Goal: Information Seeking & Learning: Learn about a topic

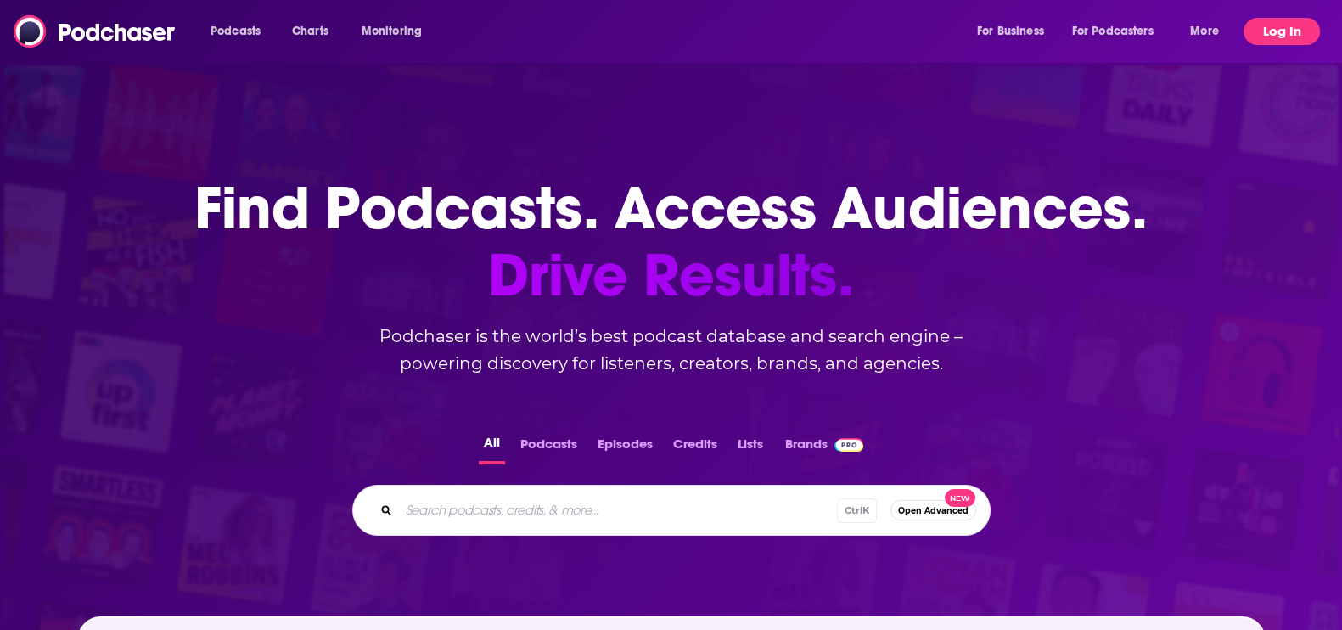
click at [1285, 31] on button "Log In" at bounding box center [1282, 31] width 76 height 27
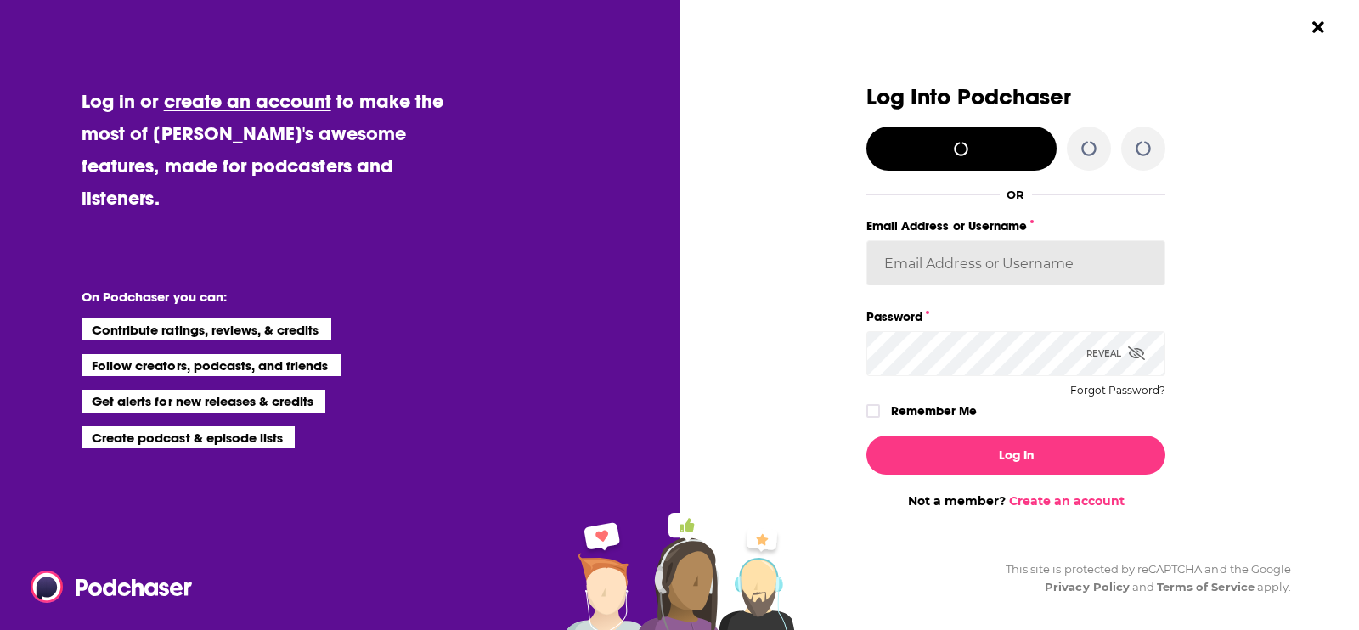
type input "[EMAIL_ADDRESS][PERSON_NAME][DOMAIN_NAME]"
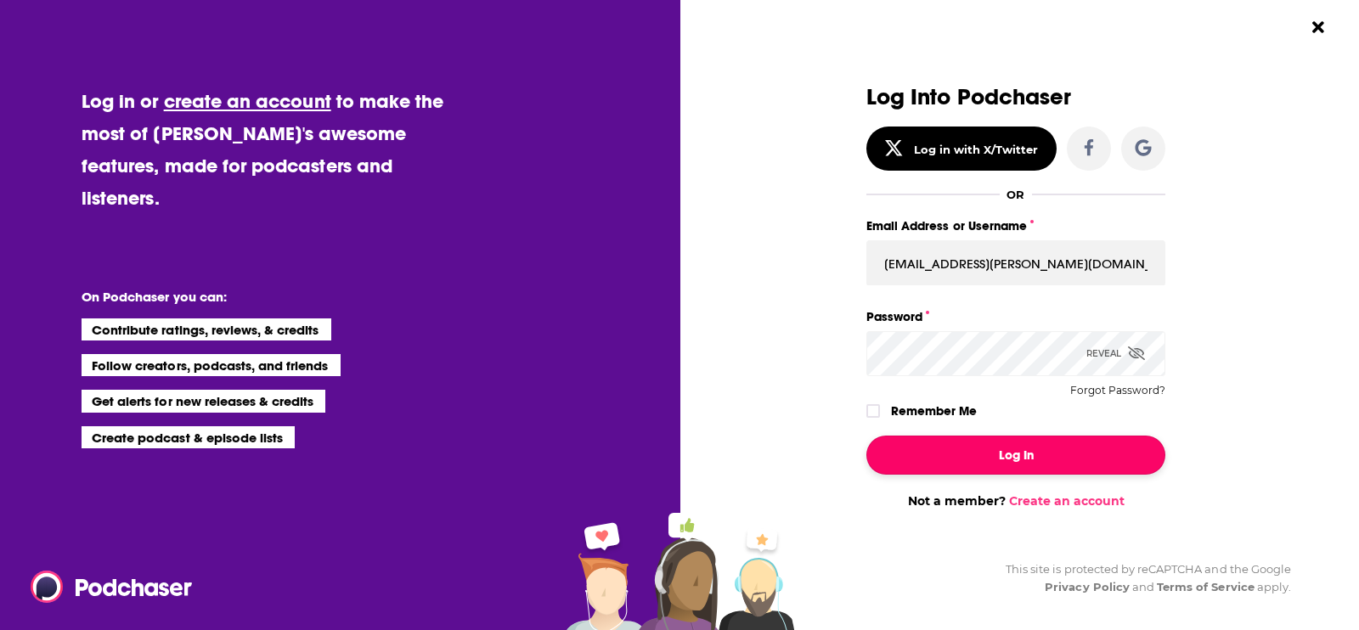
click at [996, 462] on button "Log In" at bounding box center [1015, 455] width 299 height 39
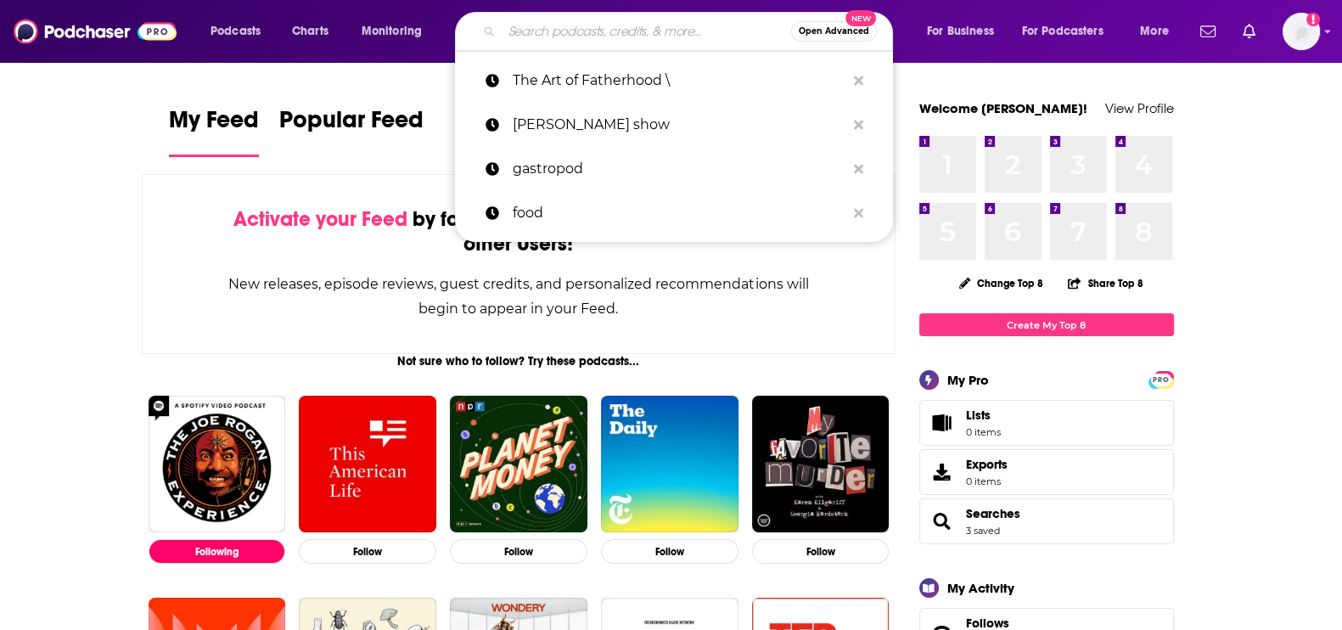
click at [606, 31] on input "Search podcasts, credits, & more..." at bounding box center [647, 31] width 290 height 27
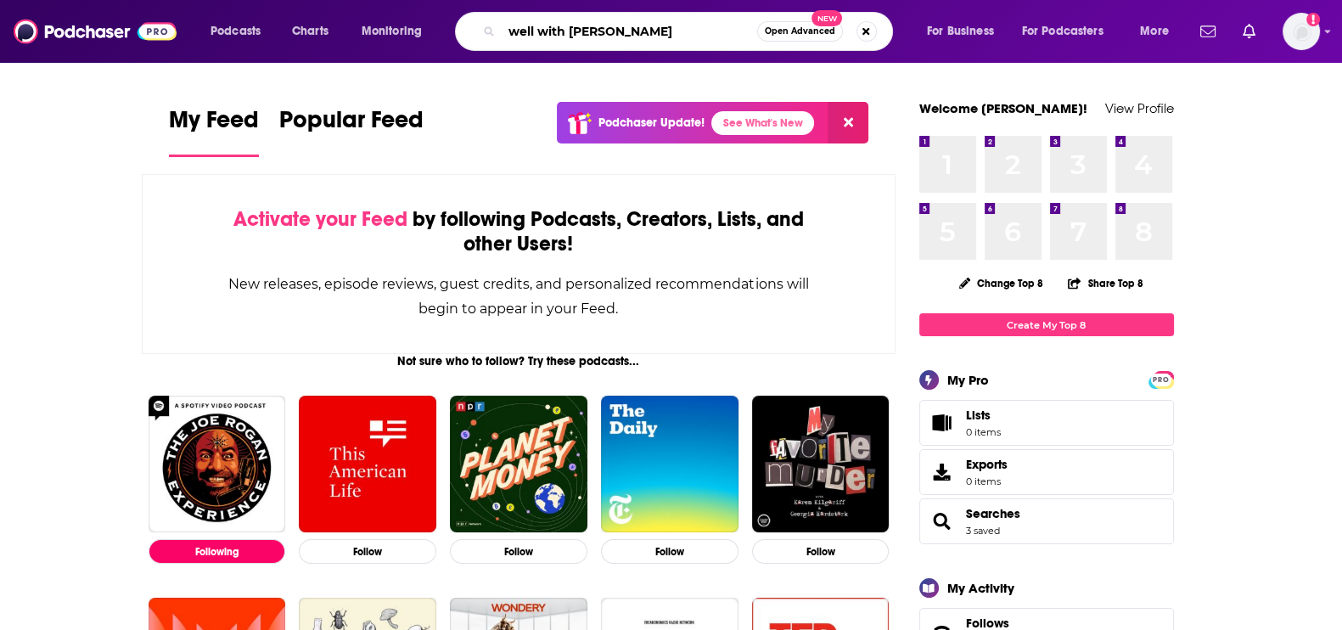
type input "well with [PERSON_NAME]"
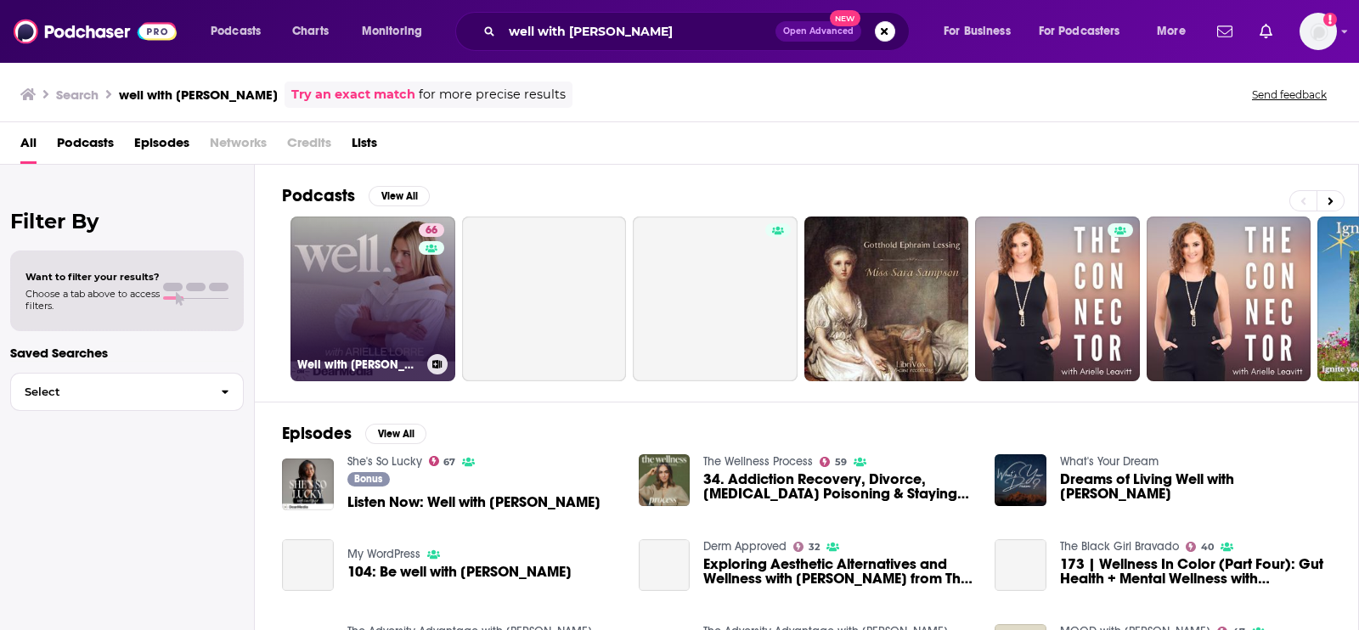
click at [378, 282] on link "66 Well with [PERSON_NAME]" at bounding box center [372, 299] width 165 height 165
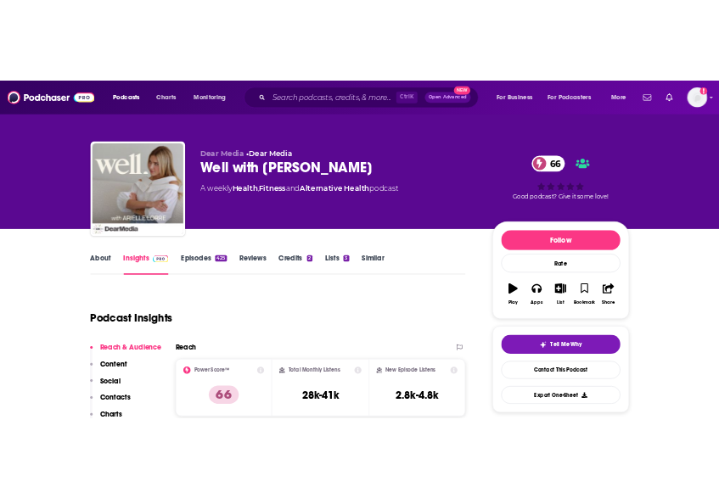
scroll to position [71, 0]
